Goal: Task Accomplishment & Management: Use online tool/utility

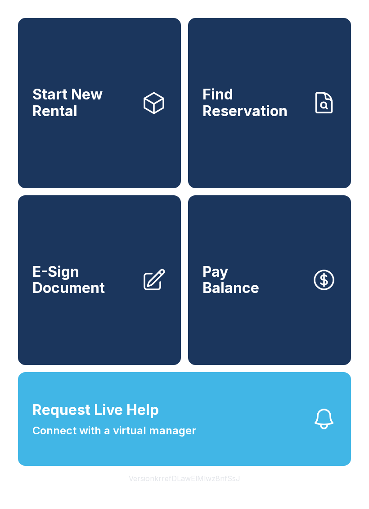
click at [87, 285] on span "E-Sign Document" at bounding box center [83, 280] width 102 height 33
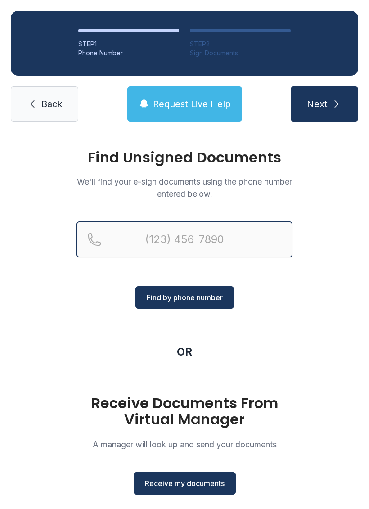
click at [187, 222] on input "Reservation phone number" at bounding box center [185, 240] width 216 height 36
type input "[PHONE_NUMBER]"
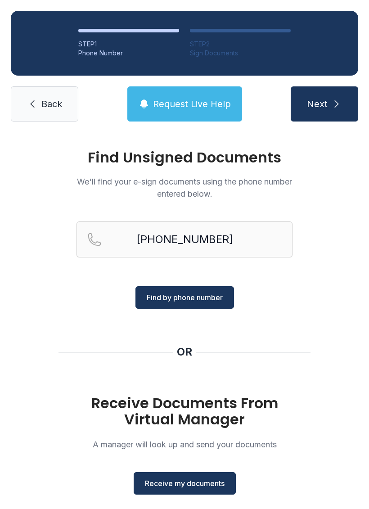
click at [203, 315] on div "Find Unsigned Documents We'll find your e-sign documents using the phone number…" at bounding box center [184, 331] width 369 height 399
click at [207, 314] on div "Find Unsigned Documents We'll find your e-sign documents using the phone number…" at bounding box center [184, 331] width 369 height 399
click at [207, 302] on span "Find by phone number" at bounding box center [185, 297] width 76 height 11
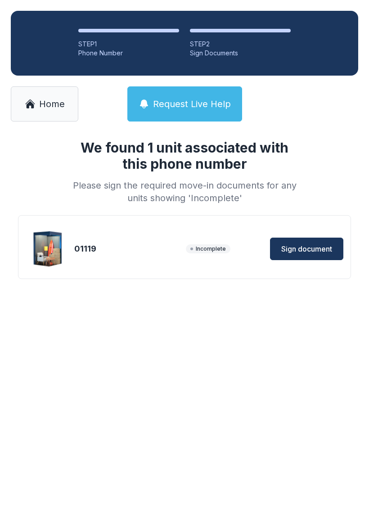
click at [326, 252] on span "Sign document" at bounding box center [306, 249] width 51 height 11
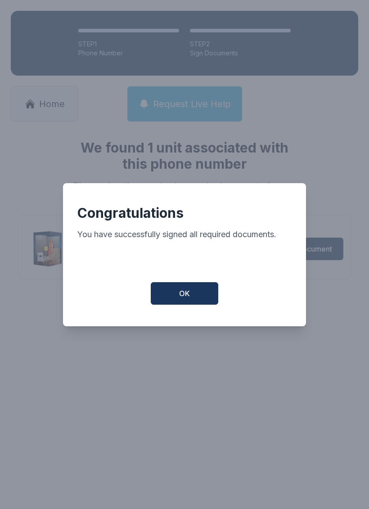
click at [210, 303] on button "OK" at bounding box center [185, 293] width 68 height 23
